Goal: Task Accomplishment & Management: Use online tool/utility

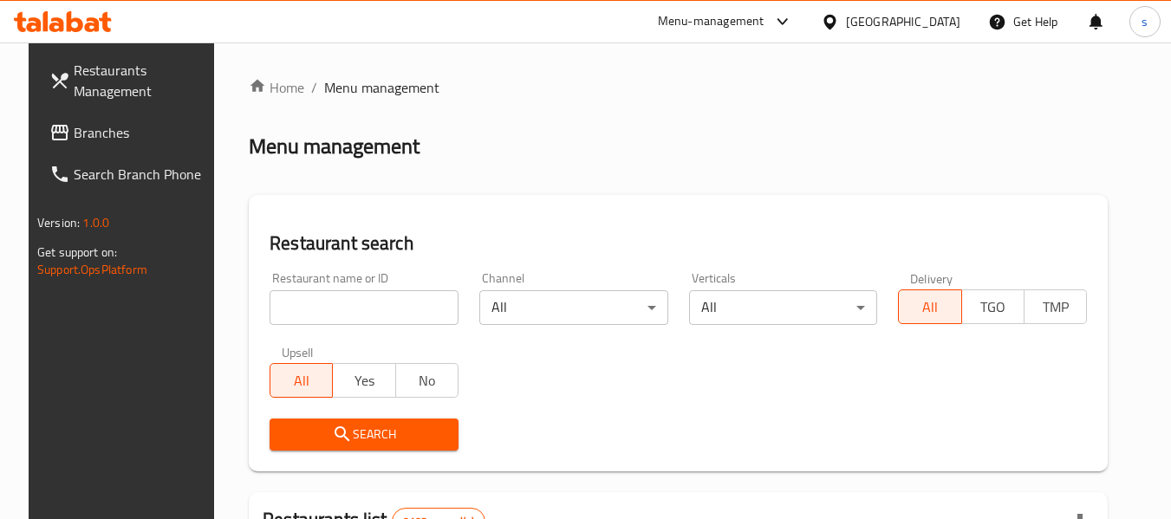
click at [846, 23] on div at bounding box center [833, 21] width 25 height 19
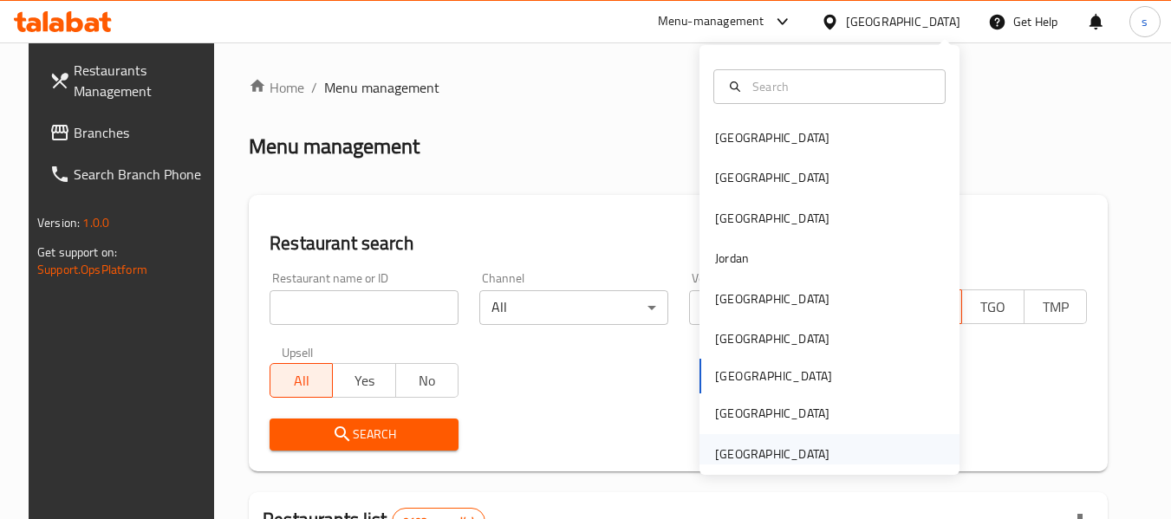
click at [776, 447] on div "[GEOGRAPHIC_DATA]" at bounding box center [772, 454] width 114 height 19
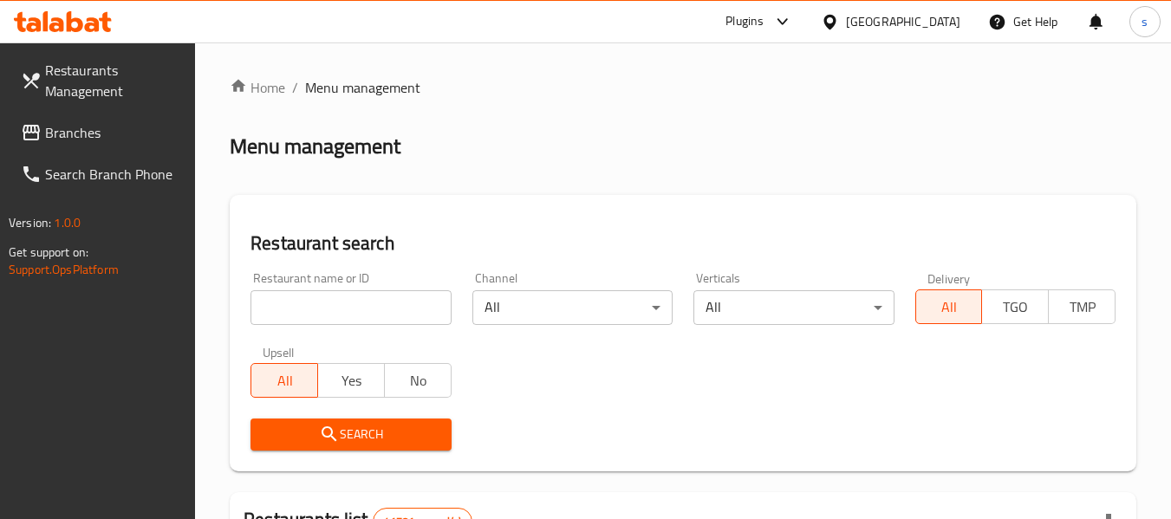
click at [91, 127] on span "Branches" at bounding box center [113, 132] width 137 height 21
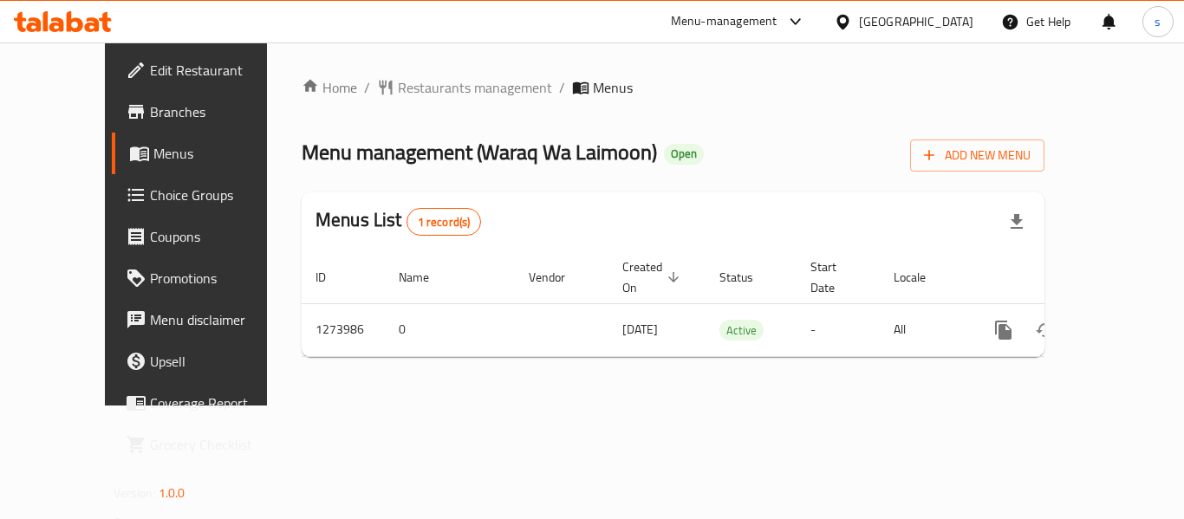
click at [150, 188] on span "Choice Groups" at bounding box center [219, 195] width 139 height 21
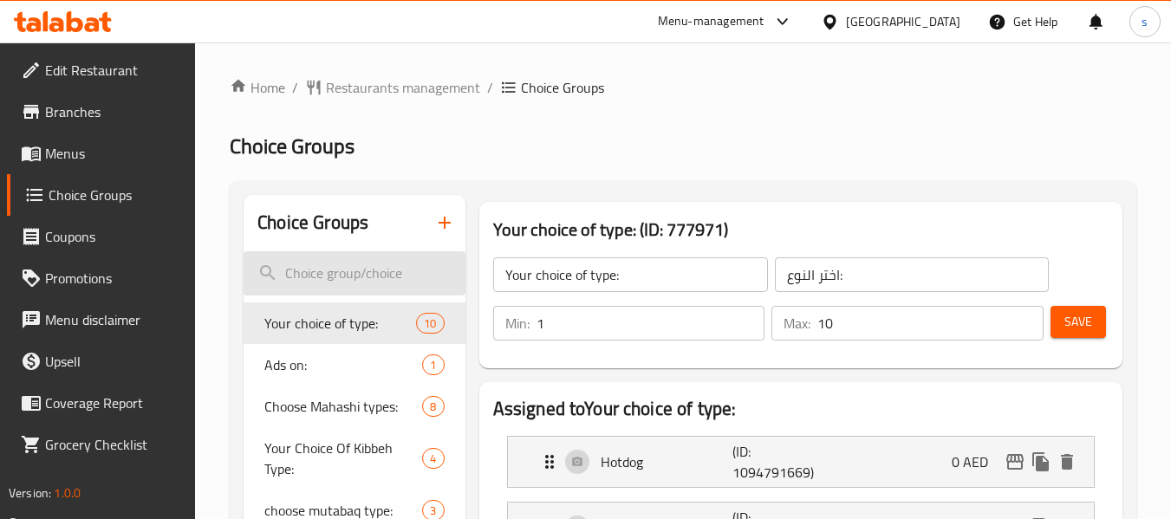
click at [299, 288] on input "search" at bounding box center [353, 273] width 221 height 44
paste input "Your choice of type"
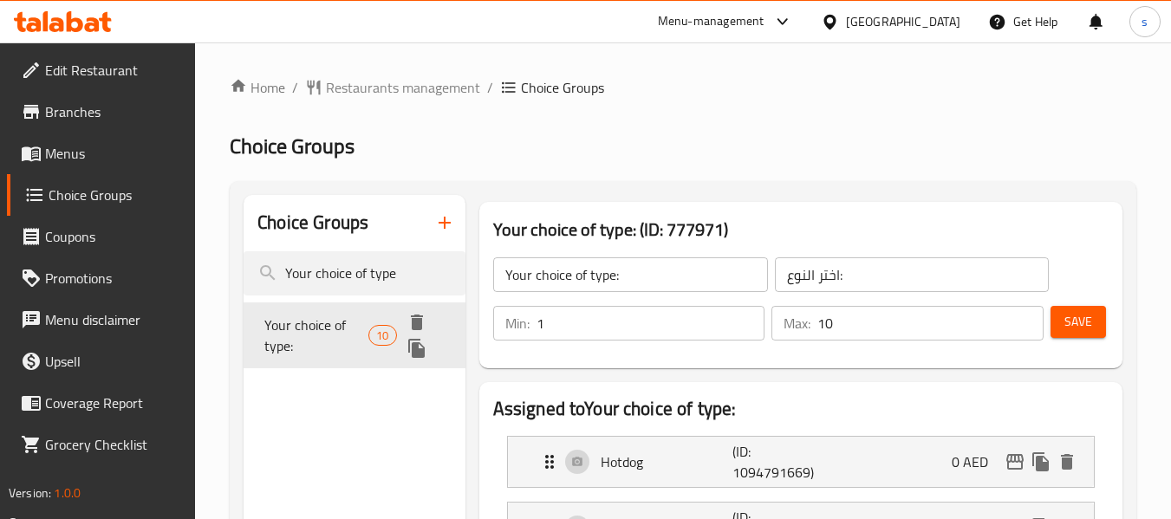
type input "Your choice of type"
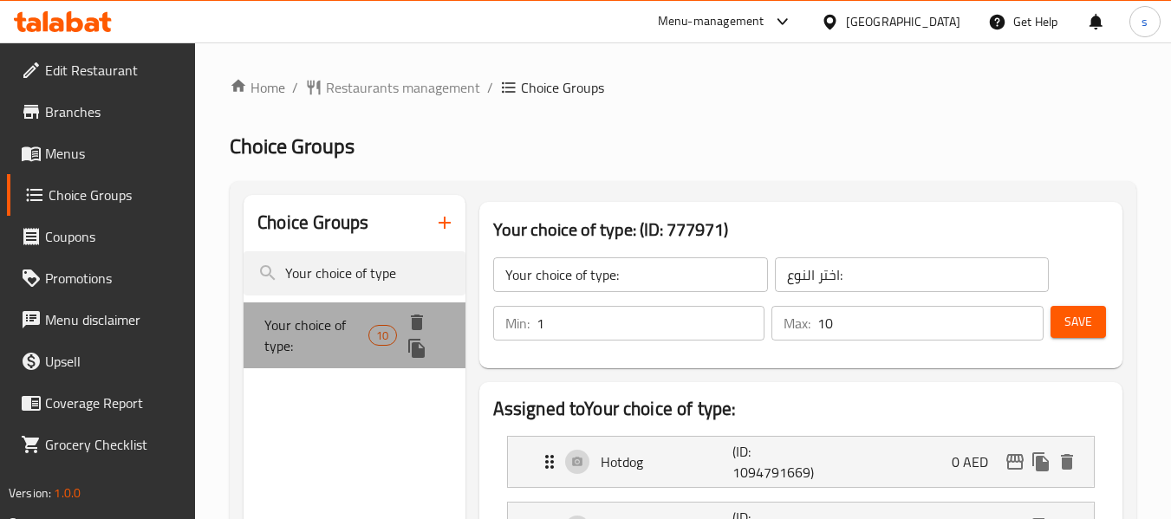
click at [302, 315] on span "Your choice of type:" at bounding box center [316, 336] width 104 height 42
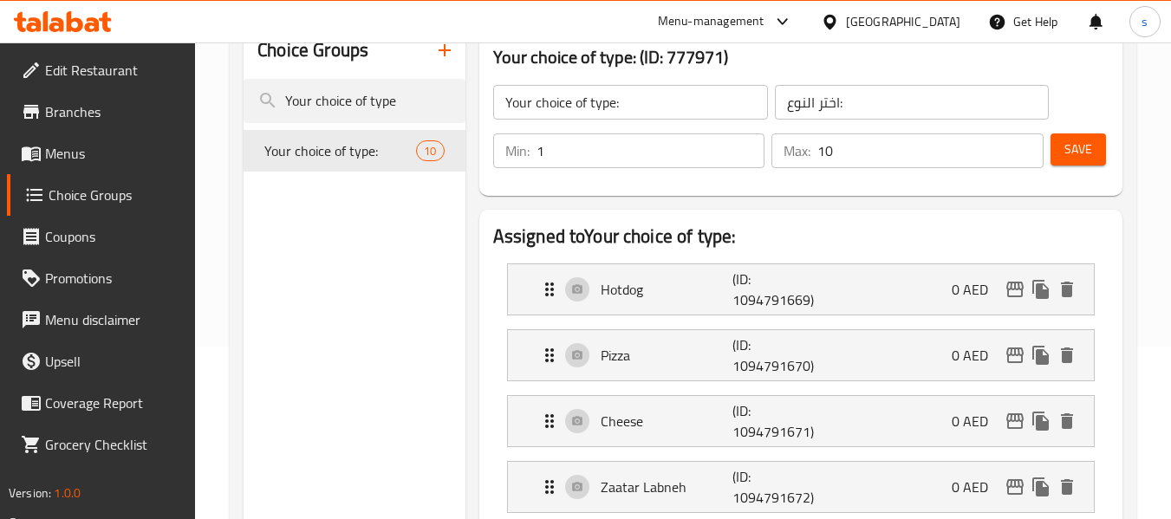
scroll to position [173, 0]
click at [85, 110] on span "Branches" at bounding box center [113, 111] width 137 height 21
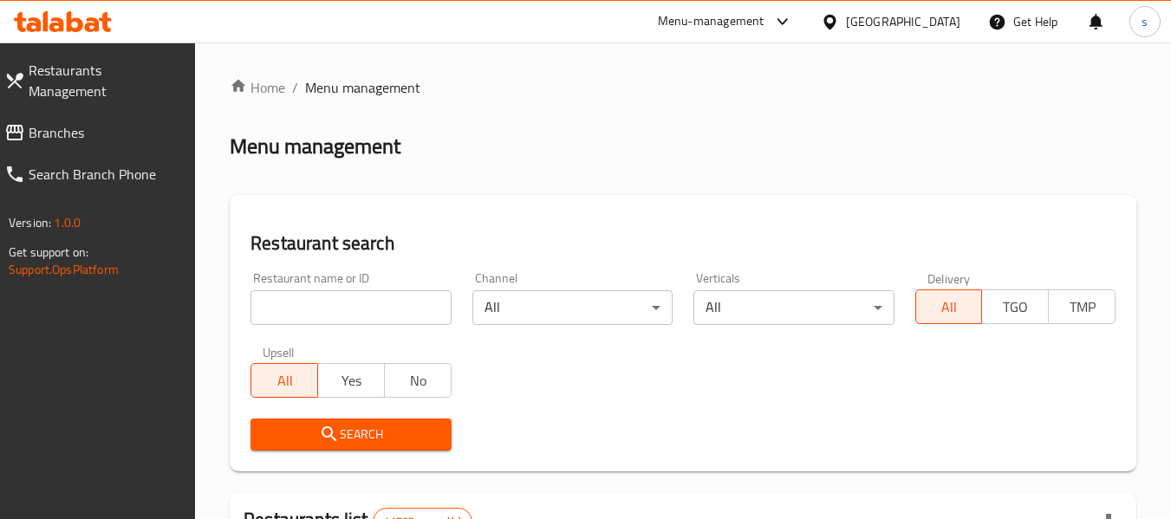
click at [103, 127] on link "Branches" at bounding box center [92, 133] width 205 height 42
